Goal: Information Seeking & Learning: Compare options

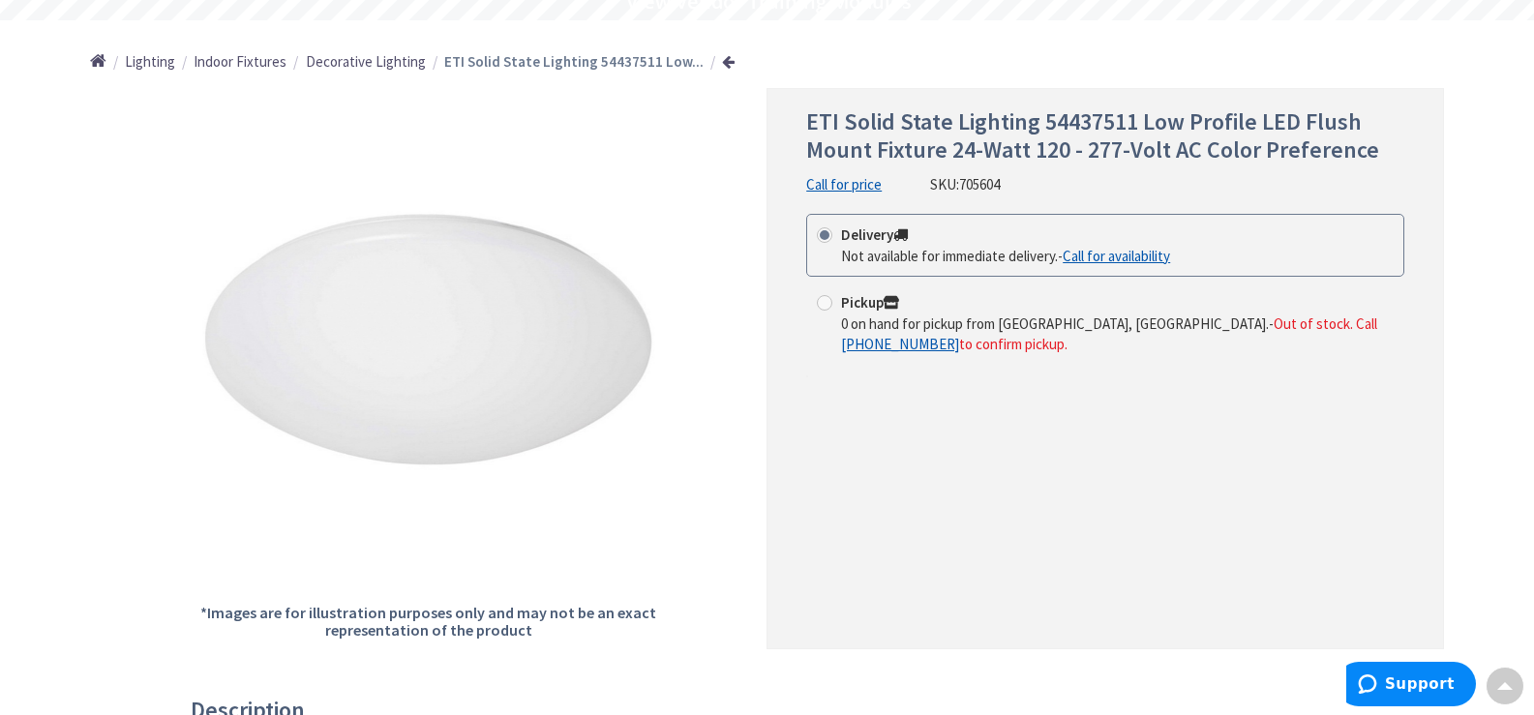
scroll to position [97, 0]
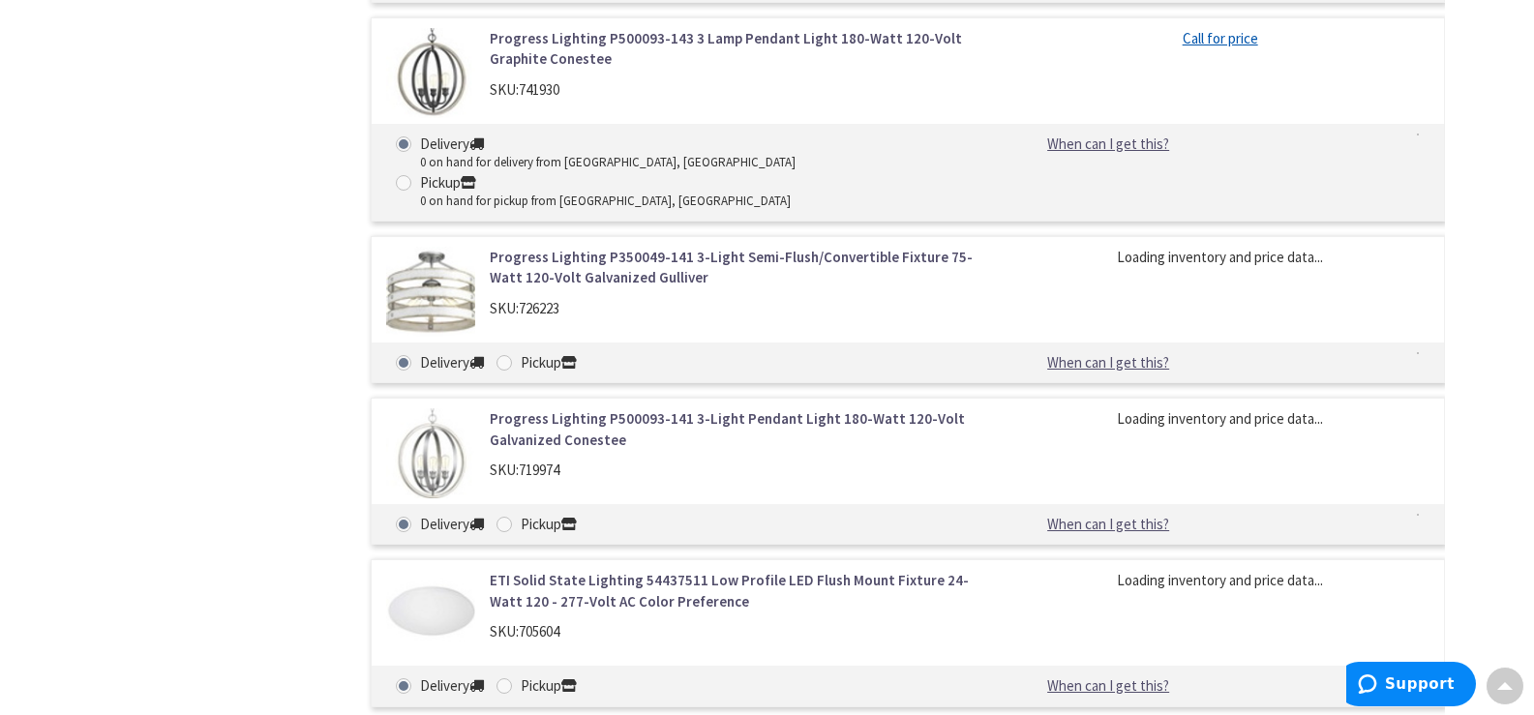
scroll to position [5614, 0]
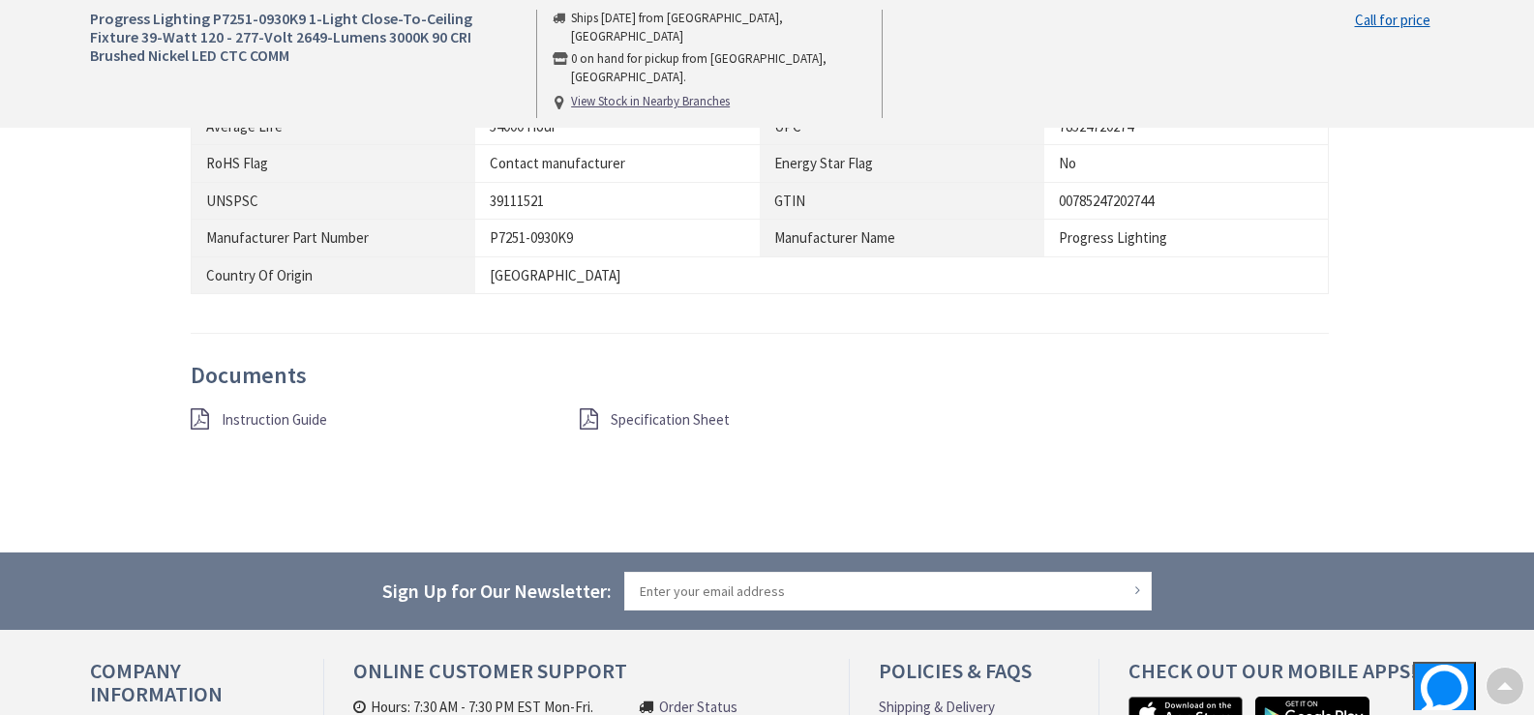
scroll to position [1742, 0]
